Goal: Information Seeking & Learning: Learn about a topic

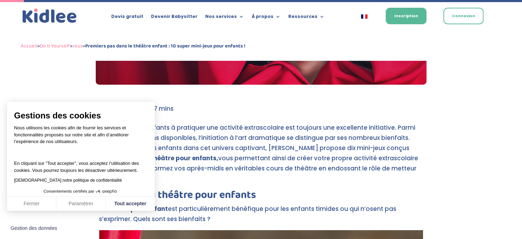
scroll to position [142, 0]
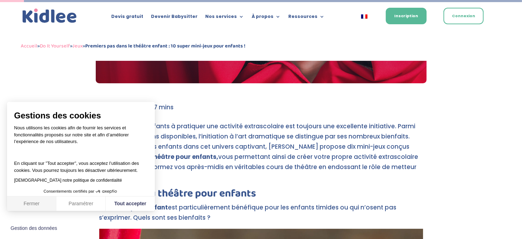
click at [27, 204] on button "Fermer" at bounding box center [31, 204] width 49 height 15
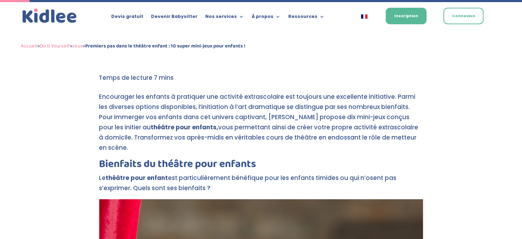
scroll to position [180, 0]
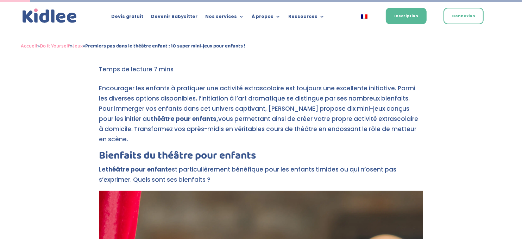
drag, startPoint x: 97, startPoint y: 141, endPoint x: 219, endPoint y: 167, distance: 124.8
copy div "Bienfaits du théâtre pour enfants Le théâtre pour enfant est particulièrement b…"
click at [241, 165] on p "Le théâtre pour enfant est particulièrement bénéfique pour les enfants timides …" at bounding box center [261, 178] width 324 height 26
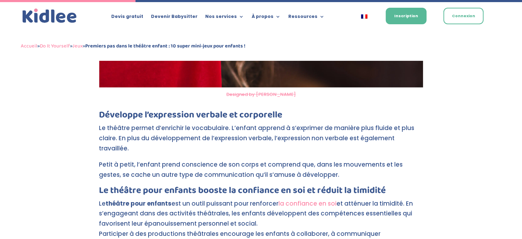
scroll to position [803, 0]
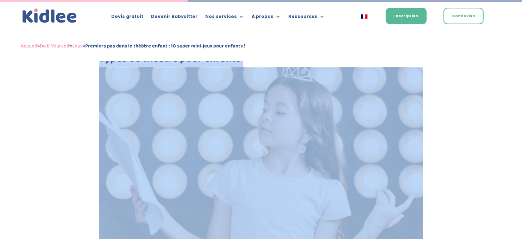
scroll to position [1113, 0]
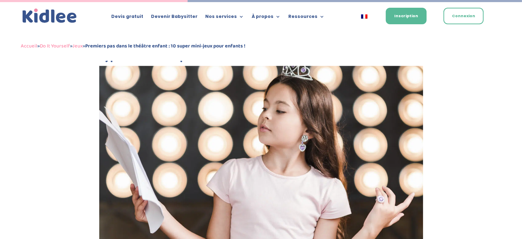
drag, startPoint x: 98, startPoint y: 100, endPoint x: 256, endPoint y: 36, distance: 171.2
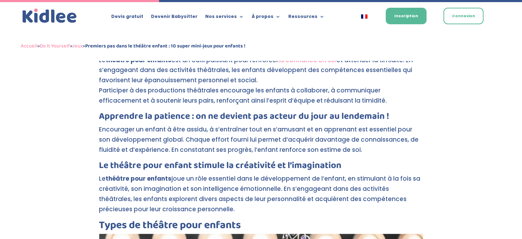
scroll to position [944, 0]
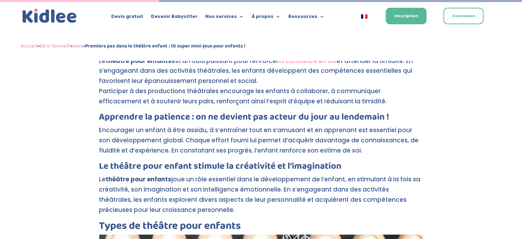
click at [189, 187] on p "Le théâtre pour enfants joue un rôle essentiel dans le développement de l’enfan…" at bounding box center [261, 197] width 324 height 47
drag, startPoint x: 189, startPoint y: 187, endPoint x: 86, endPoint y: 69, distance: 156.0
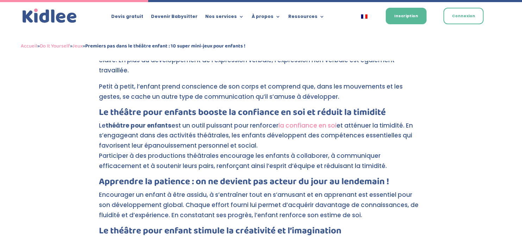
scroll to position [874, 0]
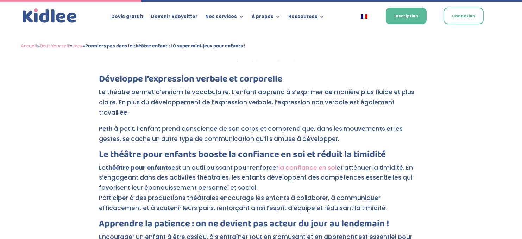
scroll to position [837, 0]
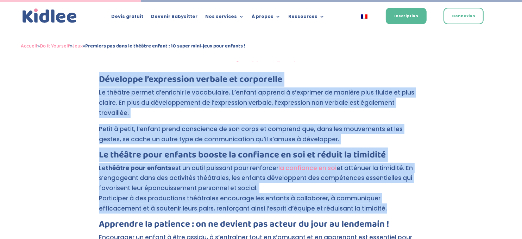
drag, startPoint x: 101, startPoint y: 69, endPoint x: 346, endPoint y: 189, distance: 273.1
copy div "Développe l’expression verbale et corporelle Le théâtre permet d’enrichir le vo…"
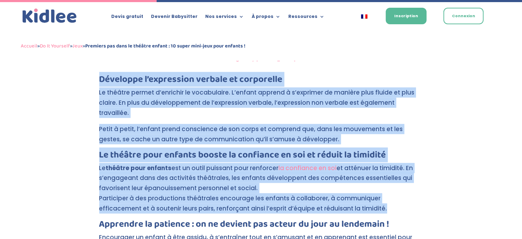
scroll to position [931, 0]
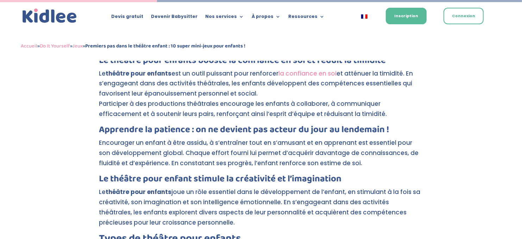
click at [100, 125] on h3 "Apprendre la patience : on ne devient pas acteur du jour au lendemain !" at bounding box center [261, 131] width 324 height 13
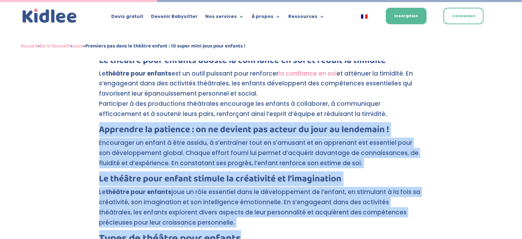
drag, startPoint x: 100, startPoint y: 108, endPoint x: 252, endPoint y: 221, distance: 189.3
copy div "Apprendre la patience : on ne devient pas acteur du jour au lendemain ! Encoura…"
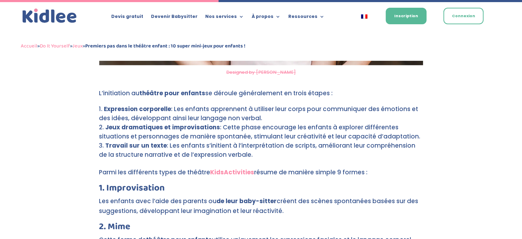
scroll to position [1297, 0]
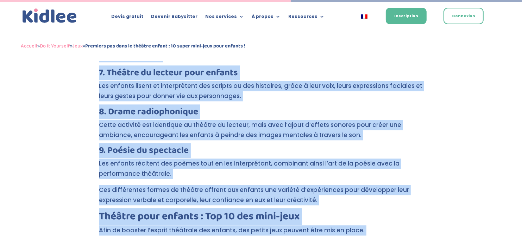
scroll to position [1739, 0]
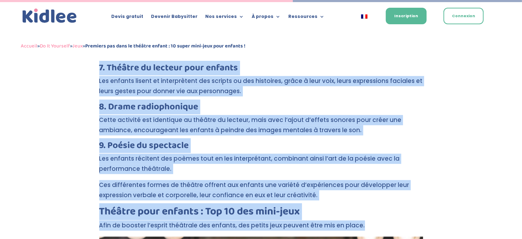
drag, startPoint x: 98, startPoint y: 70, endPoint x: 429, endPoint y: 205, distance: 357.5
click at [429, 205] on div "Premiers pas dans le théâtre enfant : 10 super mini-jeux pour enfants ! par Léa…" at bounding box center [261, 16] width 522 height 3373
copy div "L’initiation au théâtre pour enfants se déroule généralement en trois étapes : …"
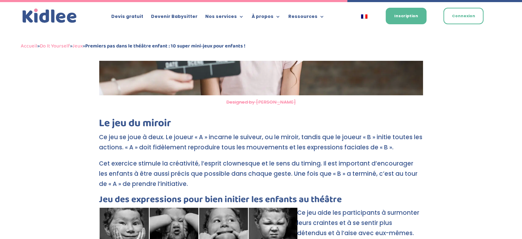
scroll to position [2060, 0]
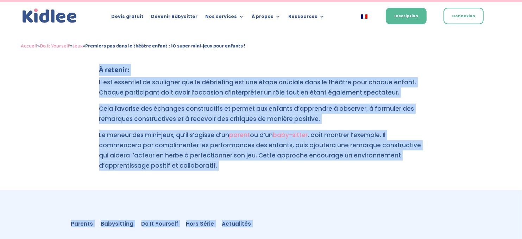
scroll to position [3265, 0]
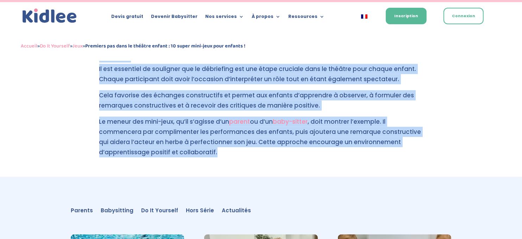
drag, startPoint x: 98, startPoint y: 104, endPoint x: 242, endPoint y: 94, distance: 143.8
copy div "Le jeu du miroir Ce jeu se joue à deux. Le joueur « A » incarne le suiveur, ou …"
click at [260, 117] on p "Le meneur des mini-jeux, qu’il s’agisse d’un parent ou d’un baby-sitter , doit …" at bounding box center [261, 137] width 324 height 41
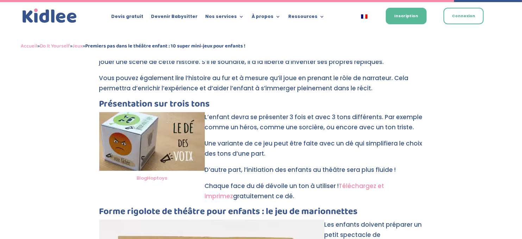
scroll to position [2692, 0]
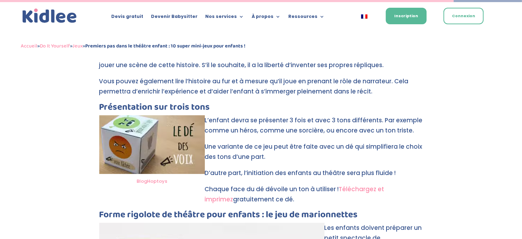
click at [360, 185] on link "Téléchargez et imprimez" at bounding box center [294, 194] width 179 height 19
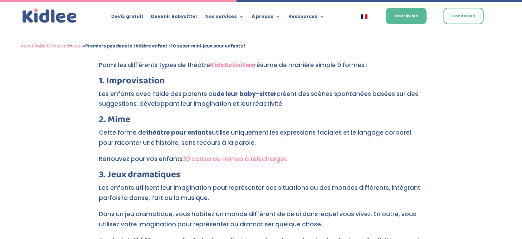
scroll to position [1403, 0]
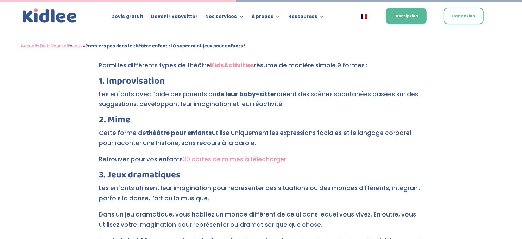
click at [217, 155] on link "30 cartes de mimes à télécharger" at bounding box center [234, 159] width 103 height 8
